Goal: Find specific page/section: Find specific page/section

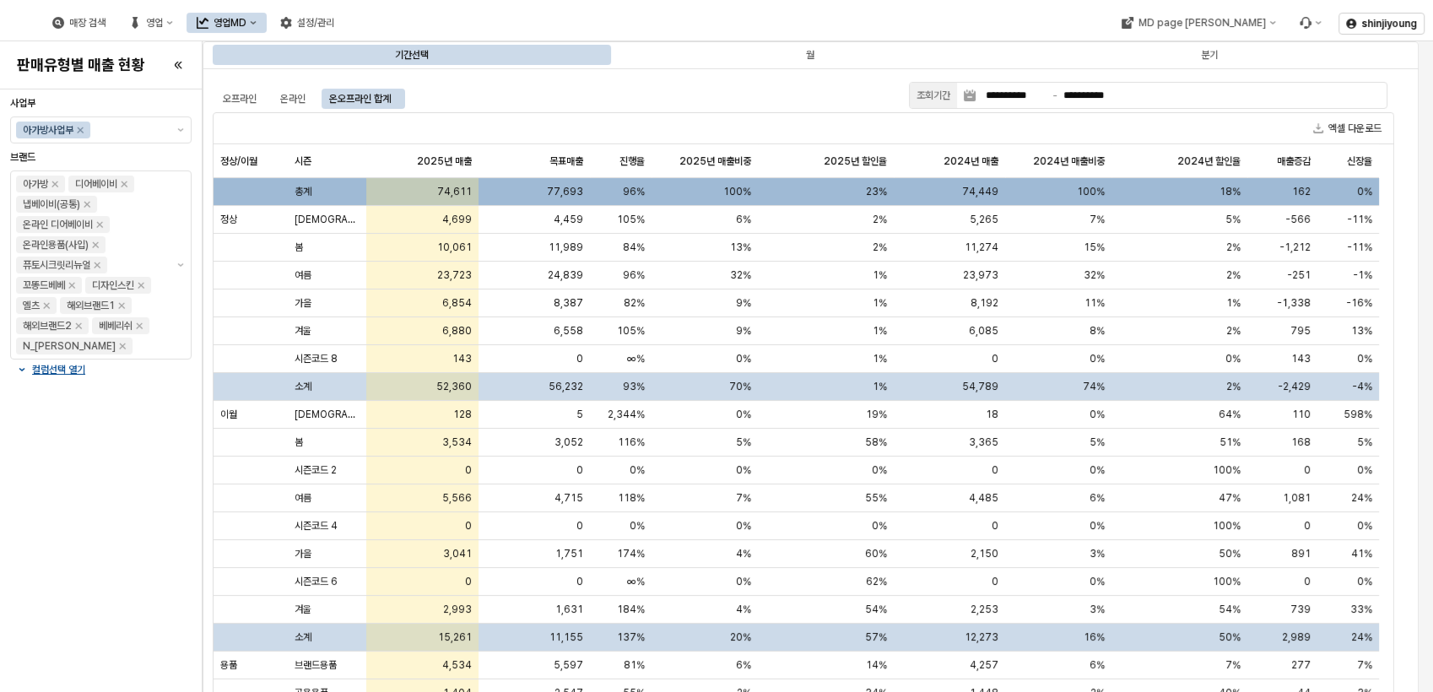
scroll to position [36, 0]
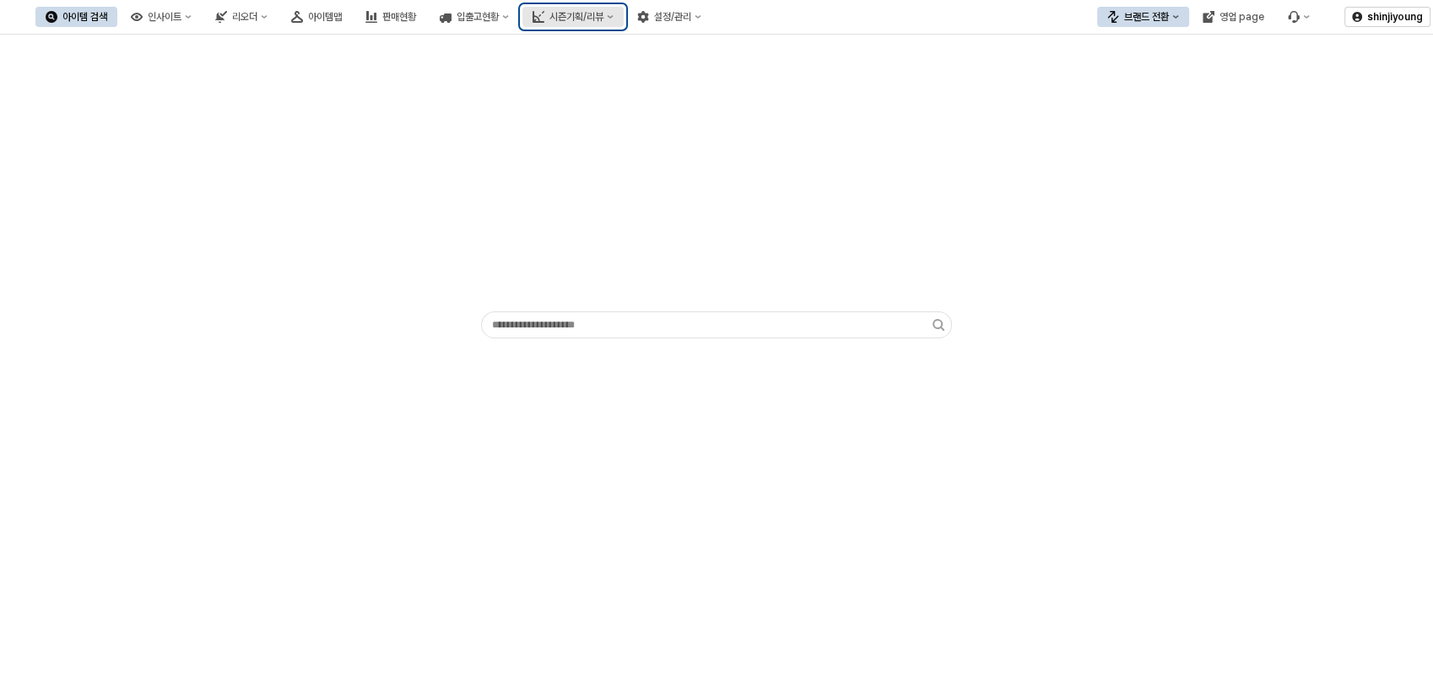
click at [613, 19] on icon "시즌기획/리뷰" at bounding box center [610, 17] width 7 height 7
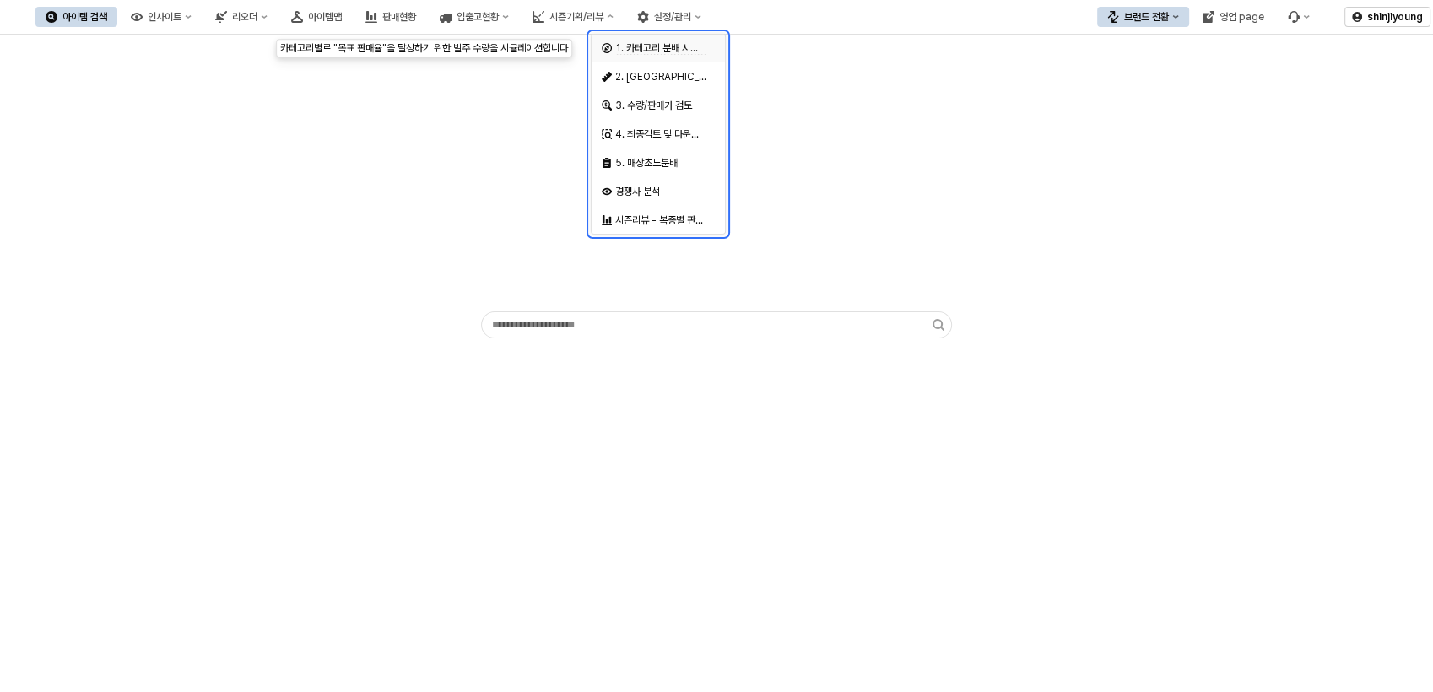
click at [655, 51] on span "1. 카테고리 분배 시뮬레이션" at bounding box center [669, 48] width 109 height 13
